Goal: Task Accomplishment & Management: Complete application form

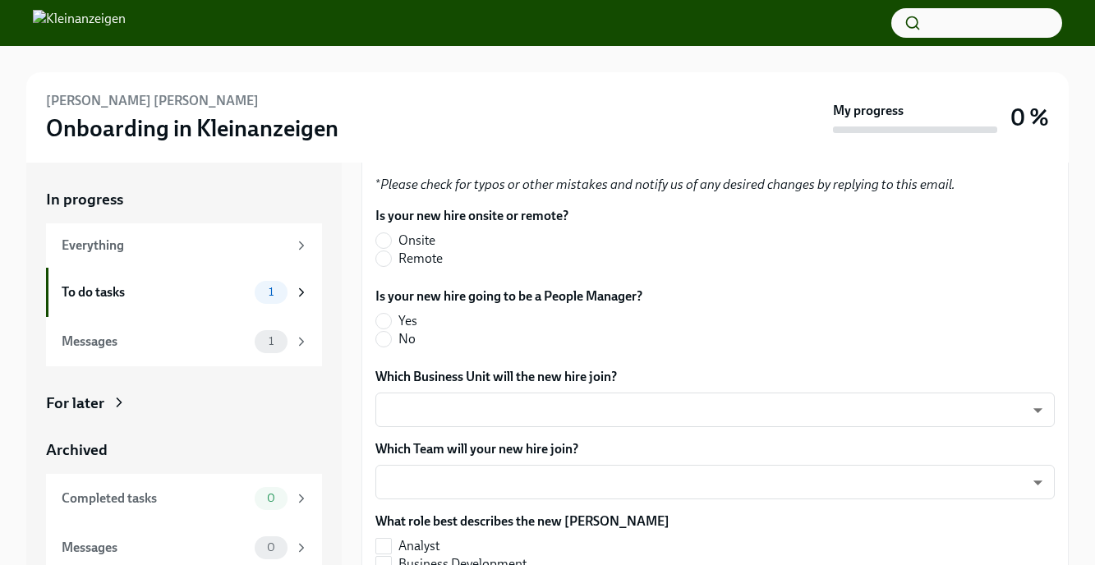
scroll to position [426, 0]
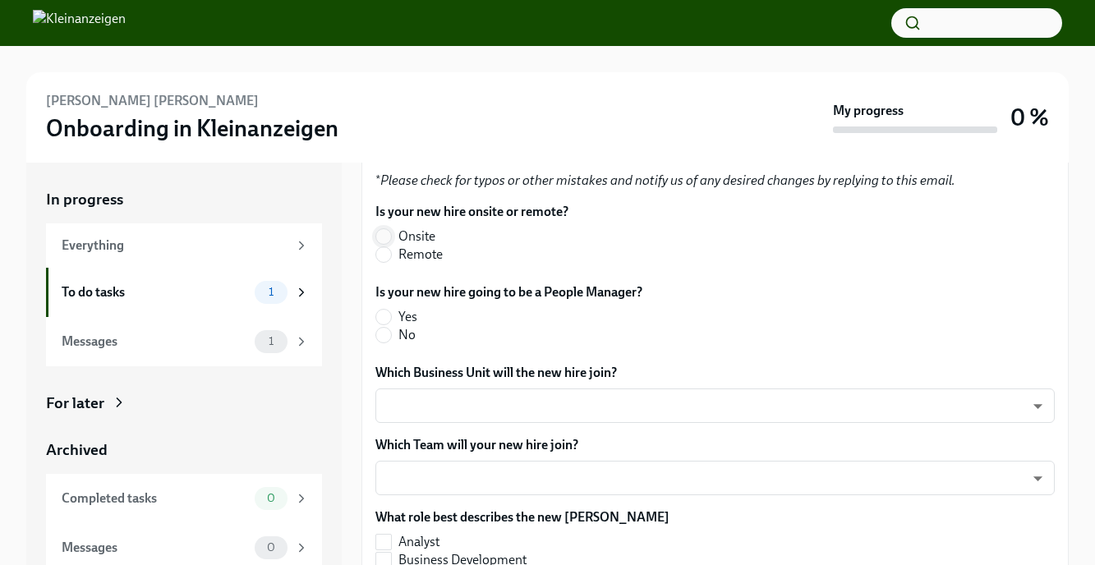
click at [389, 239] on input "Onsite" at bounding box center [383, 236] width 15 height 15
radio input "true"
click at [385, 339] on input "No" at bounding box center [383, 335] width 15 height 15
radio input "true"
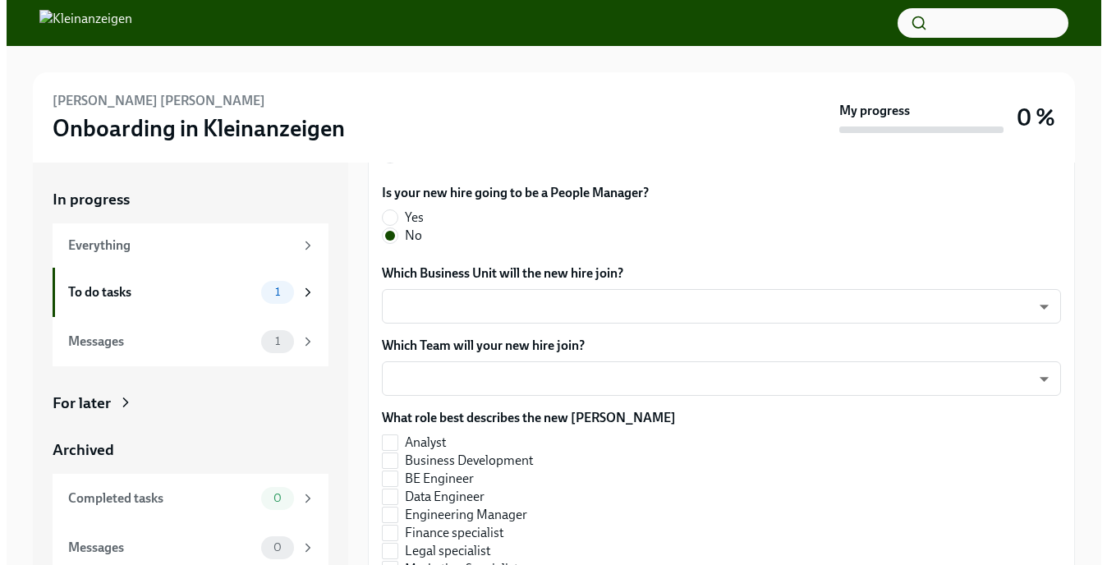
scroll to position [539, 0]
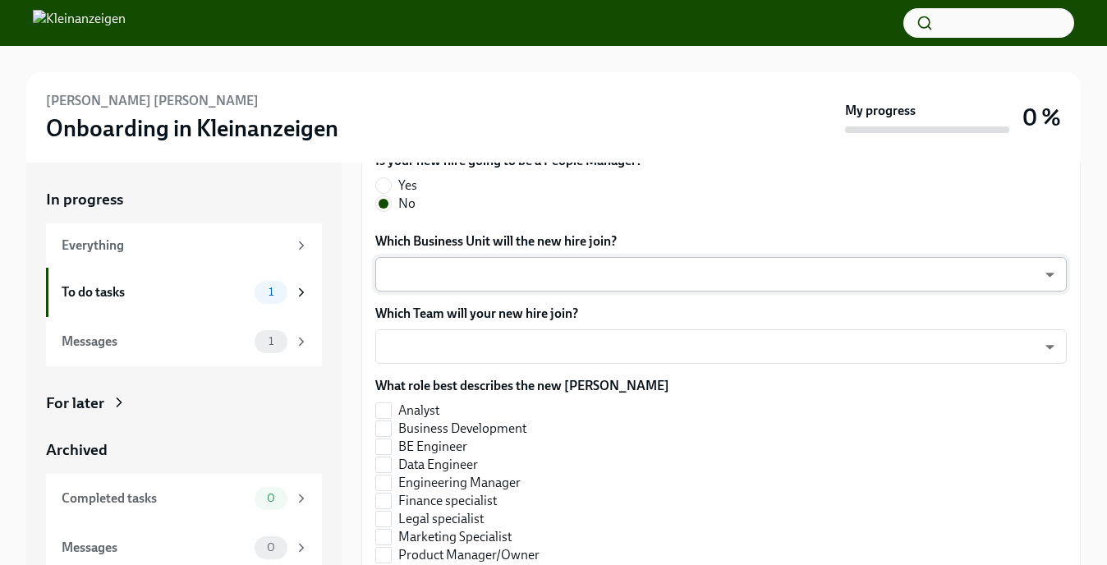
click at [444, 292] on body "[PERSON_NAME] [PERSON_NAME] Onboarding in Kleinanzeigen My progress 0 % In prog…" at bounding box center [553, 305] width 1107 height 611
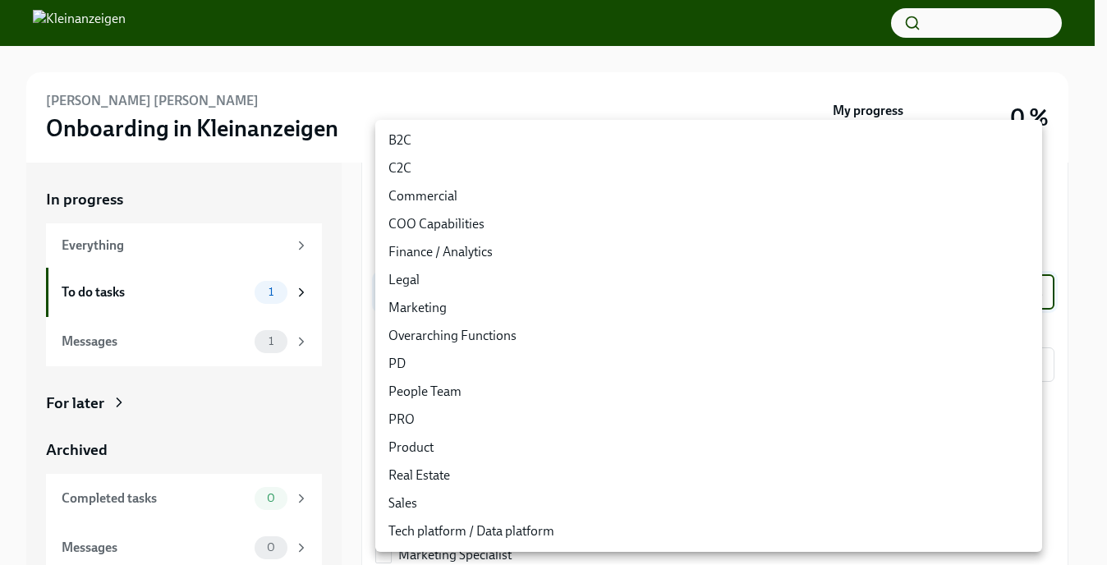
click at [437, 162] on li "C2C" at bounding box center [708, 168] width 667 height 28
type input "ITOq9RZY8"
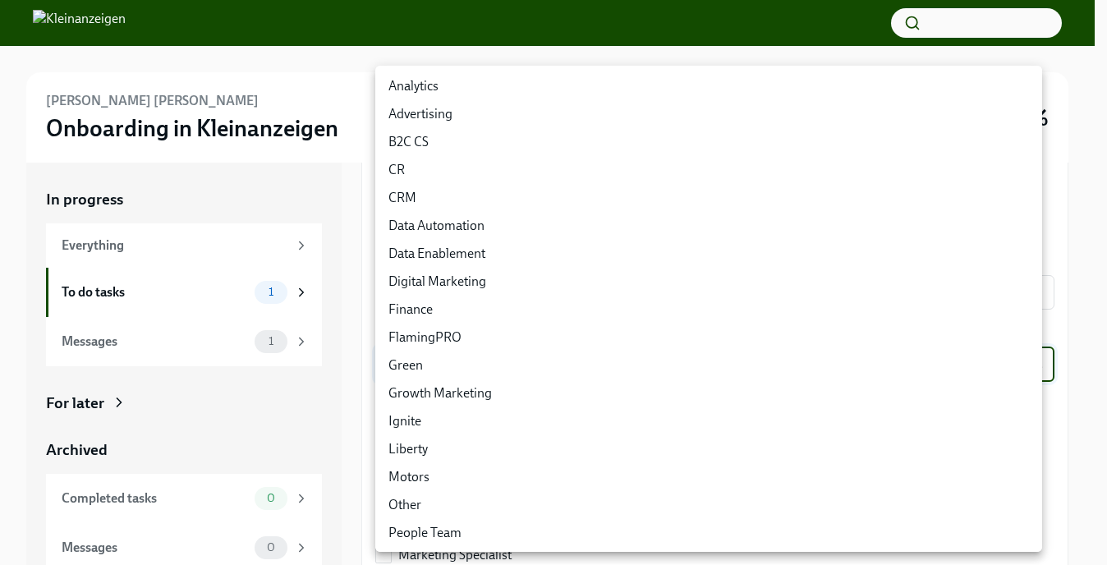
click at [449, 372] on body "[PERSON_NAME] [PERSON_NAME] Onboarding in Kleinanzeigen My progress 0 % In prog…" at bounding box center [553, 305] width 1107 height 611
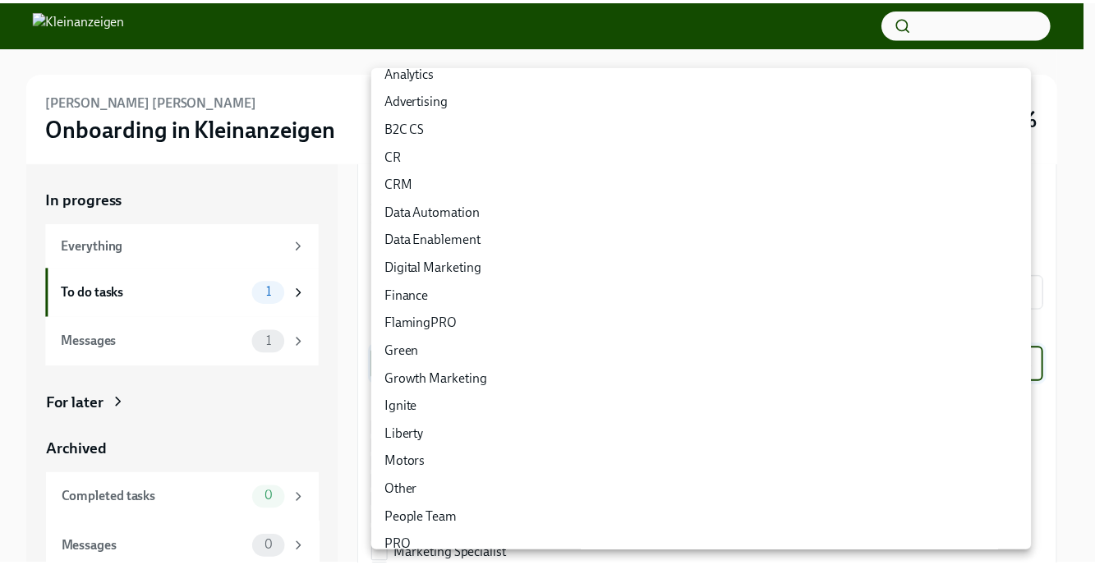
scroll to position [0, 0]
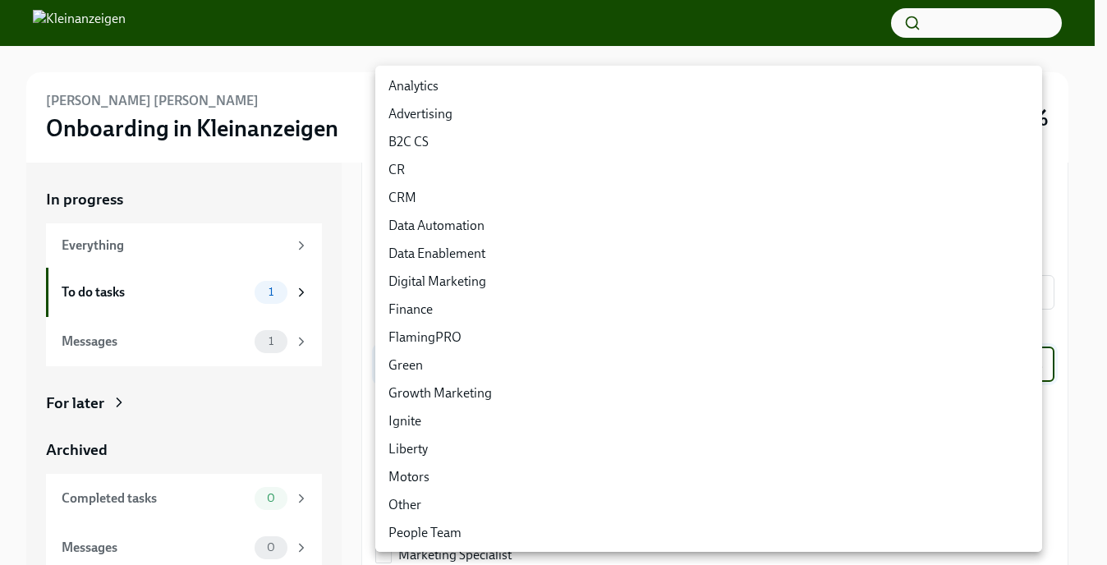
click at [351, 228] on div at bounding box center [553, 282] width 1107 height 565
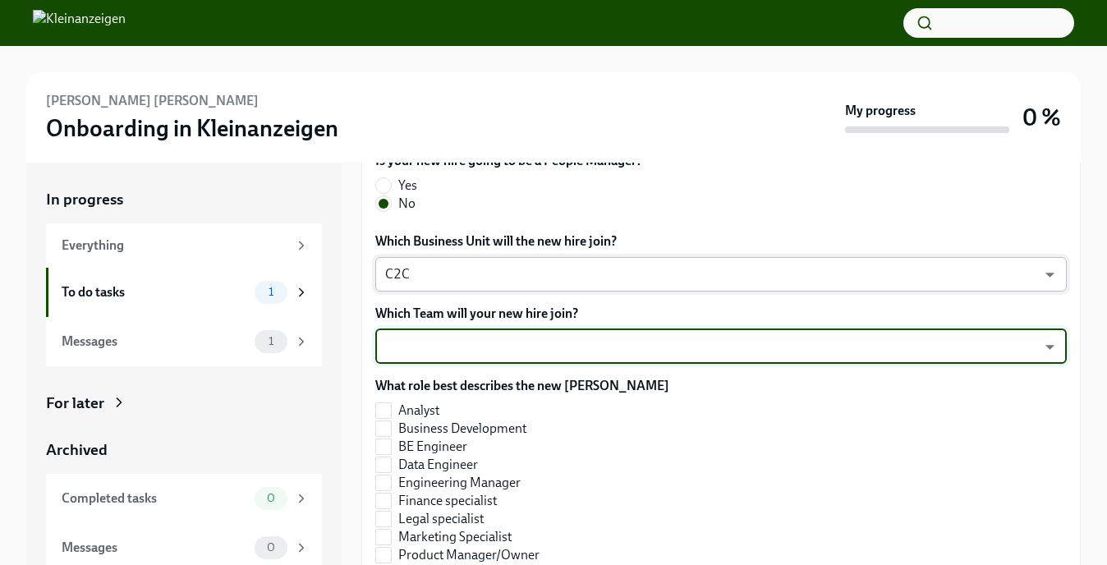
click at [432, 299] on body "[PERSON_NAME] [PERSON_NAME] Onboarding in Kleinanzeigen My progress 0 % In prog…" at bounding box center [553, 305] width 1107 height 611
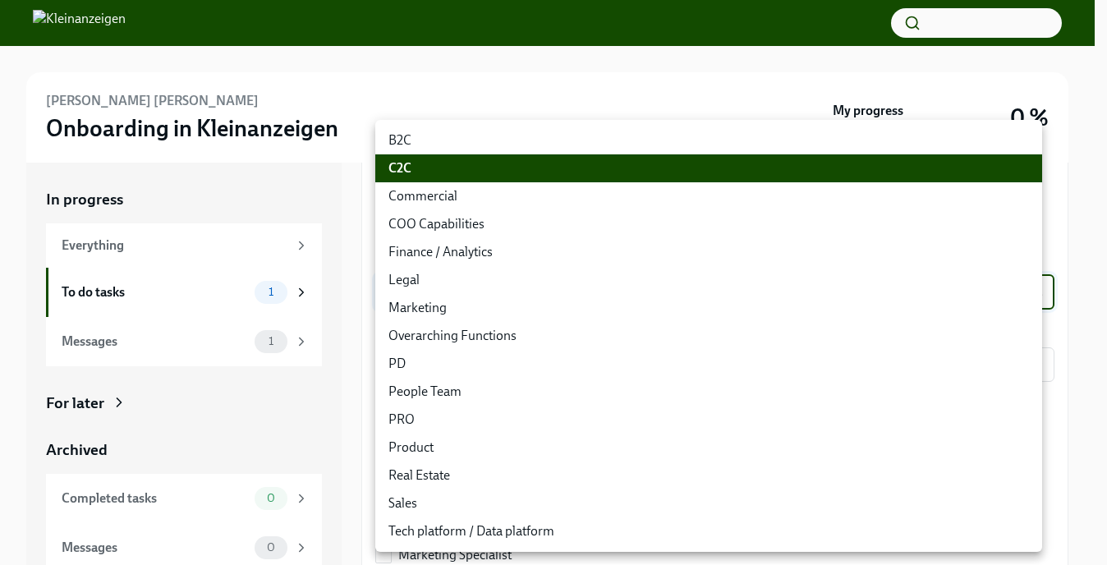
click at [403, 171] on li "C2C" at bounding box center [708, 168] width 667 height 28
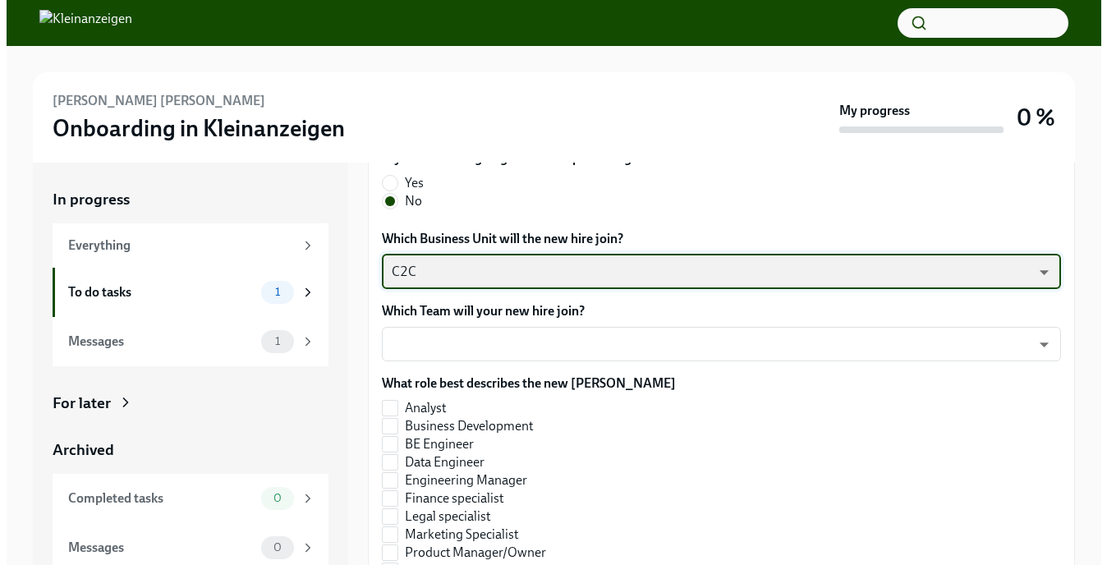
scroll to position [618, 0]
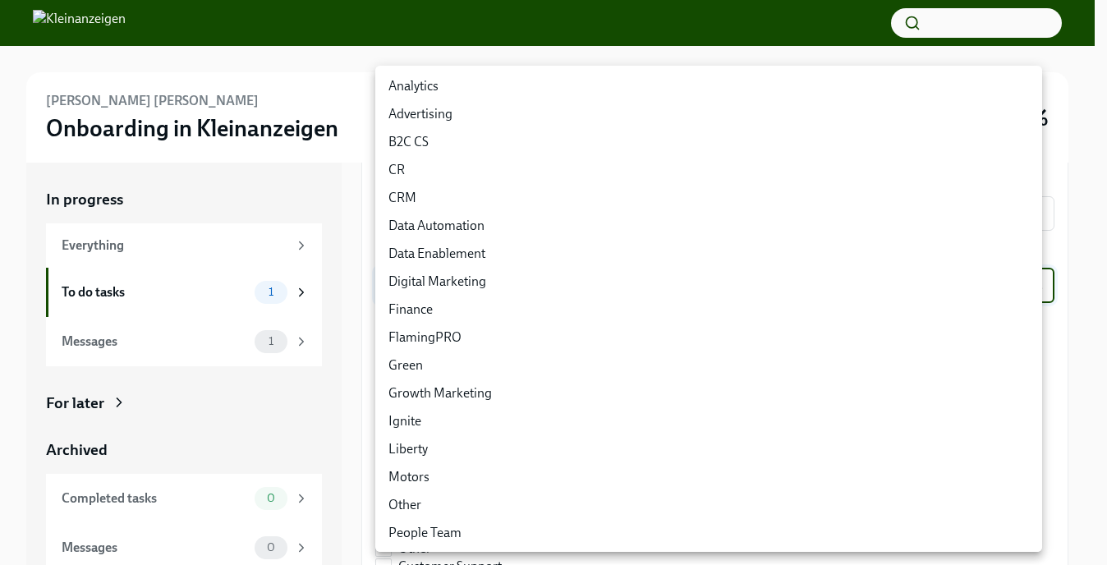
click at [421, 281] on body "[PERSON_NAME] [PERSON_NAME] Onboarding in Kleinanzeigen My progress 0 % In prog…" at bounding box center [553, 305] width 1107 height 611
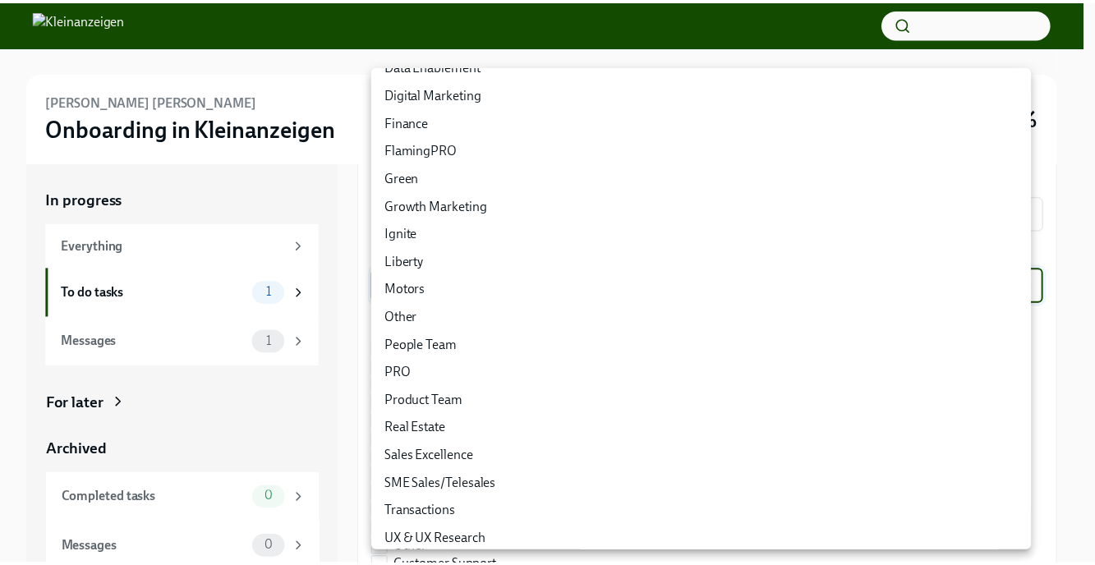
scroll to position [197, 0]
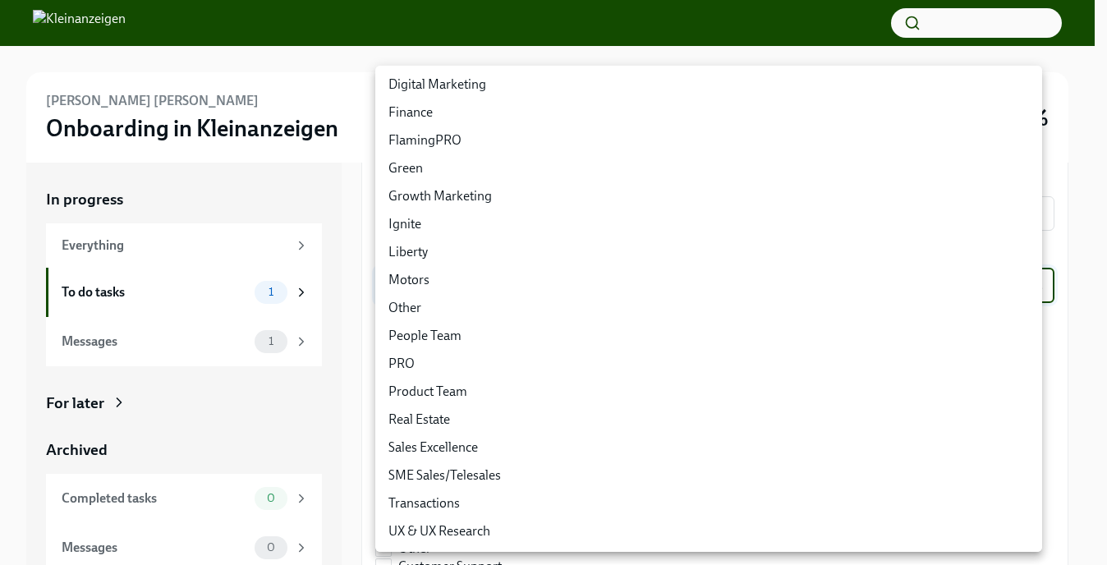
click at [419, 311] on li "Other" at bounding box center [708, 308] width 667 height 28
type input "bDQsywwuF"
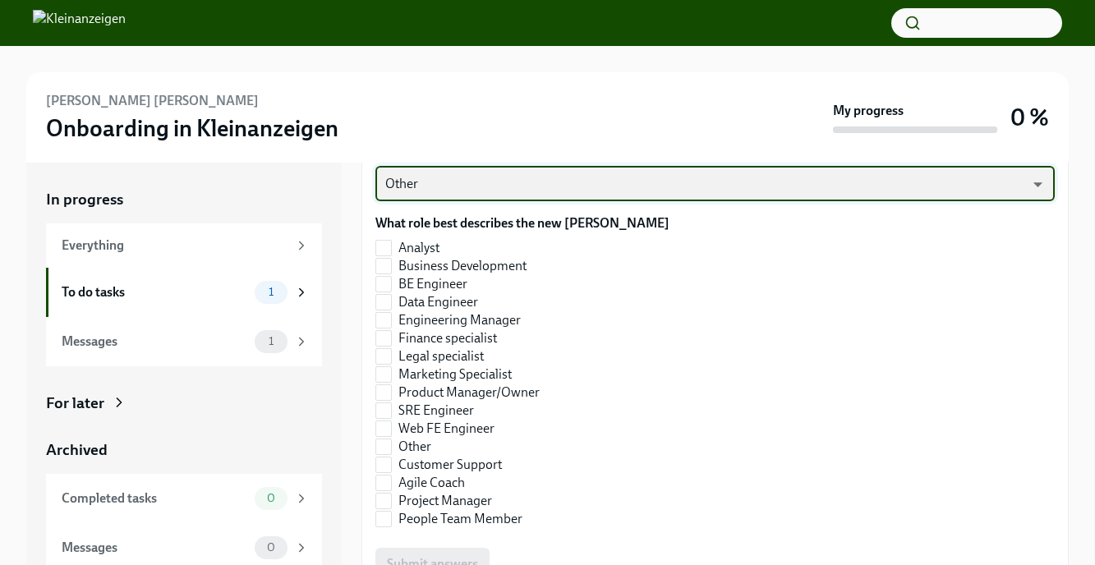
scroll to position [737, 0]
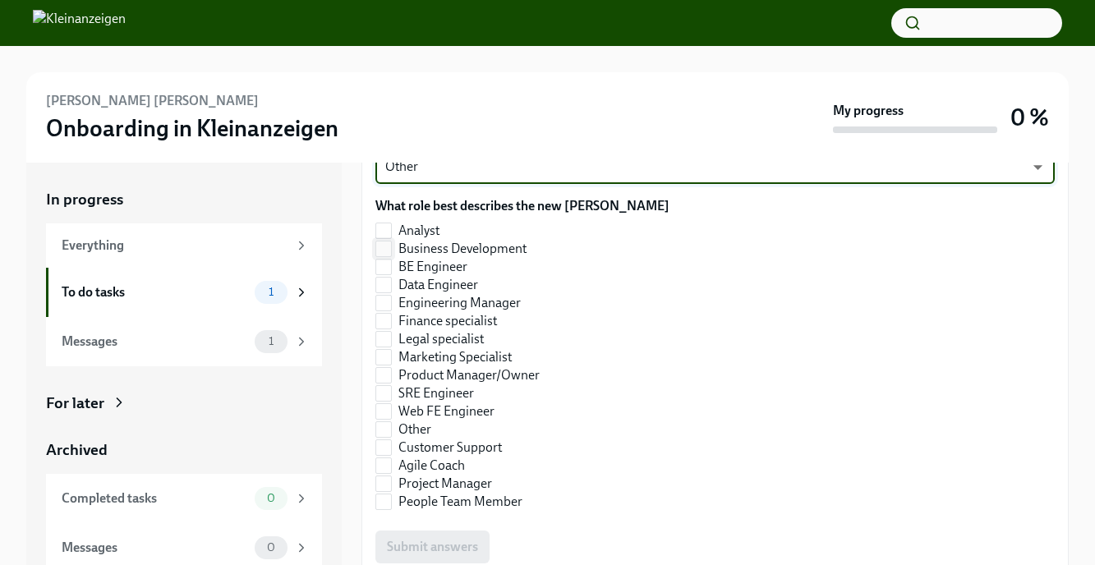
click at [393, 247] on label "Business Development" at bounding box center [515, 249] width 281 height 18
click at [391, 247] on input "Business Development" at bounding box center [383, 249] width 15 height 15
checkbox input "true"
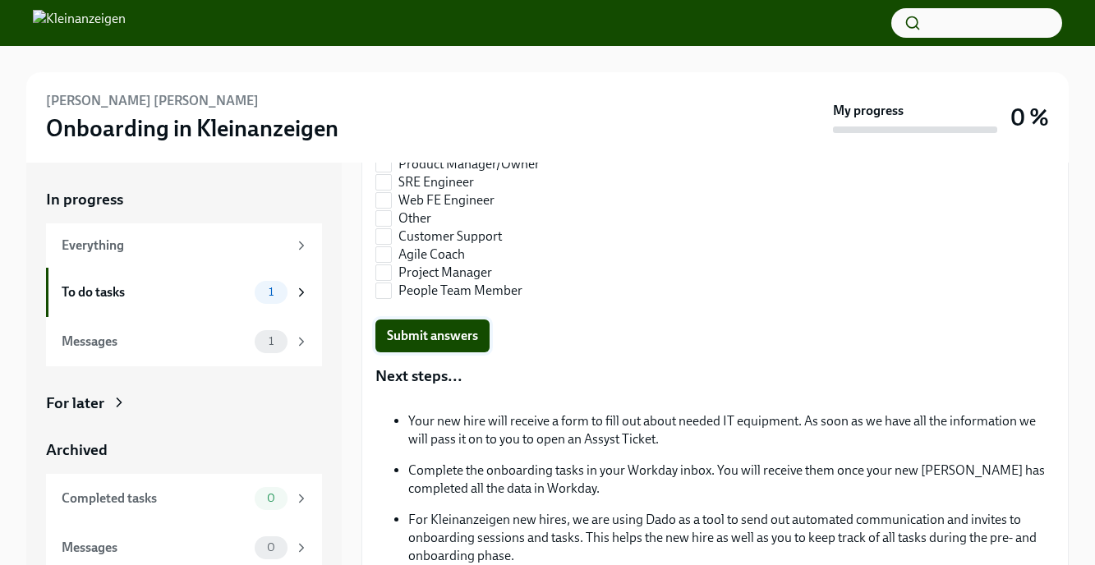
scroll to position [949, 0]
click at [447, 334] on span "Submit answers" at bounding box center [432, 335] width 91 height 16
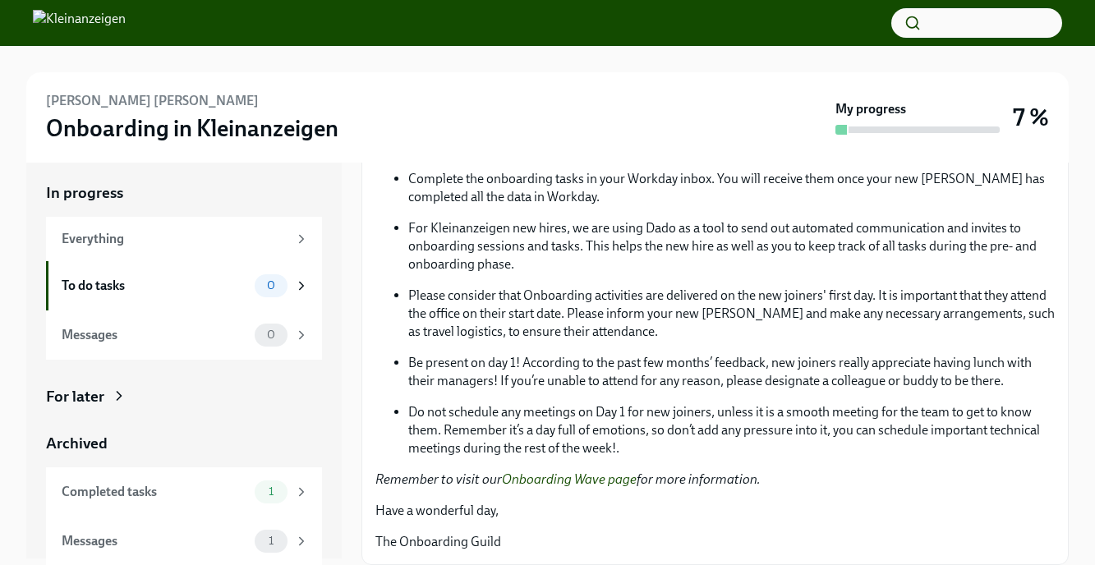
scroll to position [7, 0]
click at [108, 492] on div "Completed tasks" at bounding box center [155, 491] width 186 height 18
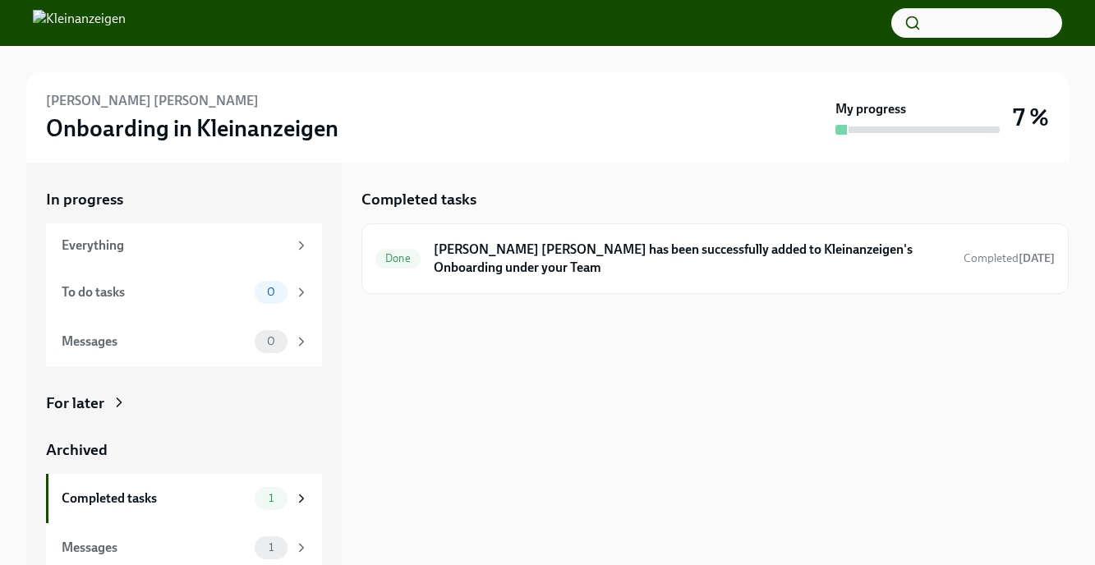
click at [562, 413] on div "Completed tasks Done [PERSON_NAME] [PERSON_NAME] has been successfully added to…" at bounding box center [714, 364] width 707 height 403
